Goal: Find specific page/section: Find specific page/section

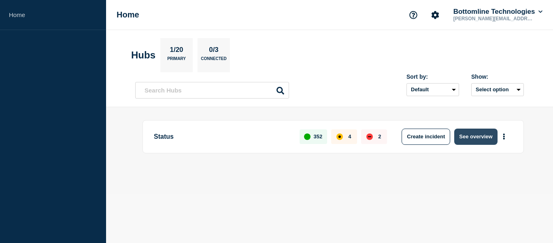
click at [471, 134] on button "See overview" at bounding box center [475, 136] width 43 height 16
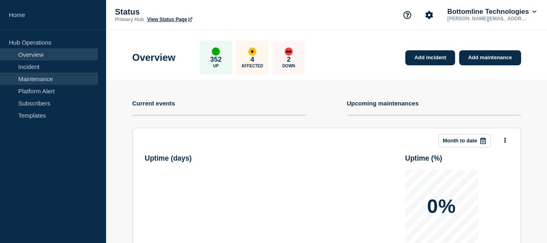
click at [41, 78] on link "Maintenance" at bounding box center [49, 78] width 98 height 12
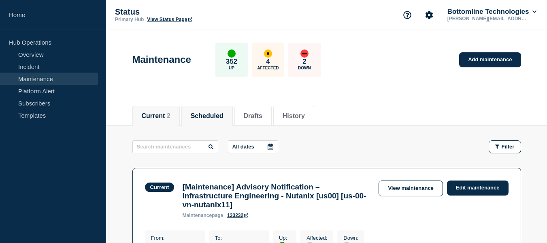
click at [212, 119] on button "Scheduled" at bounding box center [207, 115] width 33 height 7
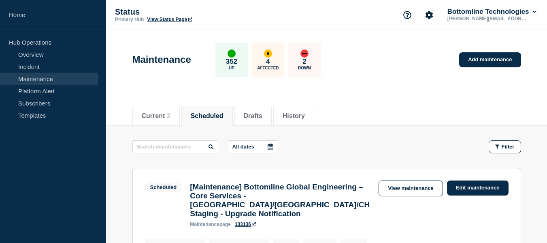
scroll to position [40, 0]
